Goal: Information Seeking & Learning: Learn about a topic

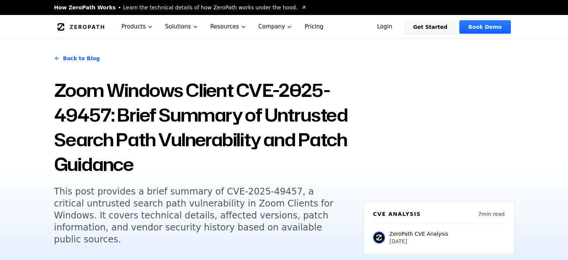
scroll to position [523, 0]
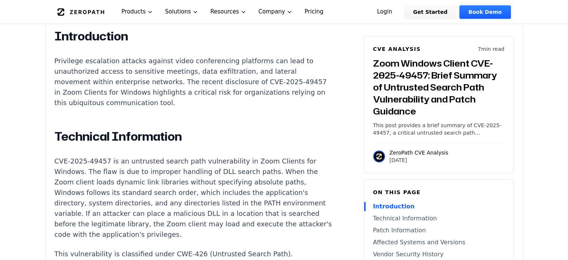
click at [144, 156] on p "CVE-2025-49457 is an untrusted search path vulnerability in Zoom Clients for Wi…" at bounding box center [194, 198] width 278 height 84
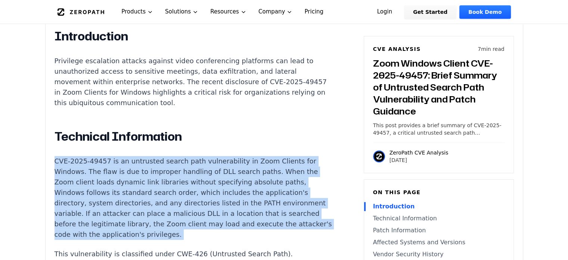
click at [144, 156] on p "CVE-2025-49457 is an untrusted search path vulnerability in Zoom Clients for Wi…" at bounding box center [194, 198] width 278 height 84
click at [144, 168] on p "CVE-2025-49457 is an untrusted search path vulnerability in Zoom Clients for Wi…" at bounding box center [194, 198] width 278 height 84
click at [96, 170] on p "CVE-2025-49457 is an untrusted search path vulnerability in Zoom Clients for Wi…" at bounding box center [194, 198] width 278 height 84
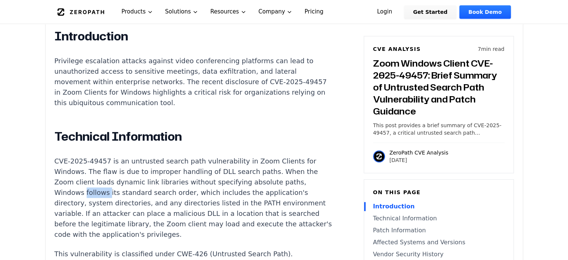
click at [96, 170] on p "CVE-2025-49457 is an untrusted search path vulnerability in Zoom Clients for Wi…" at bounding box center [194, 198] width 278 height 84
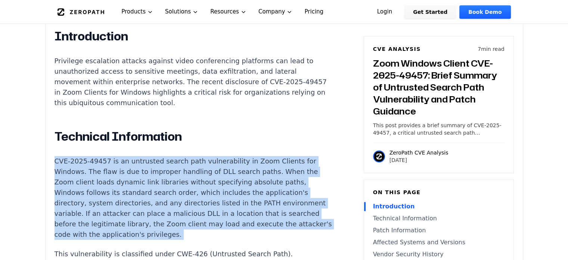
click at [95, 170] on p "CVE-2025-49457 is an untrusted search path vulnerability in Zoom Clients for Wi…" at bounding box center [194, 198] width 278 height 84
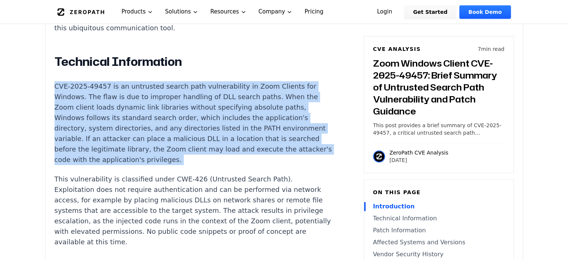
scroll to position [635, 0]
